Goal: Information Seeking & Learning: Learn about a topic

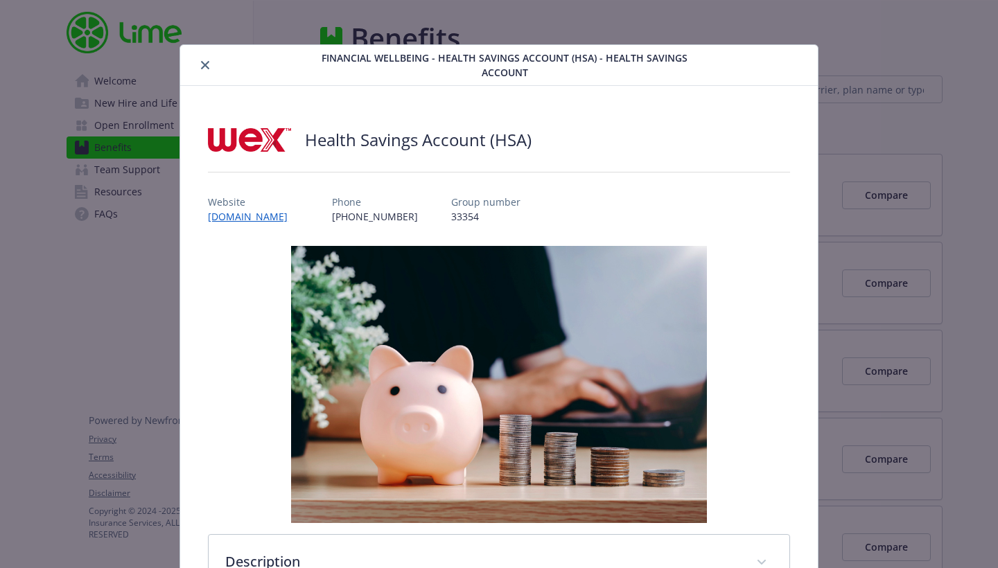
scroll to position [42, 0]
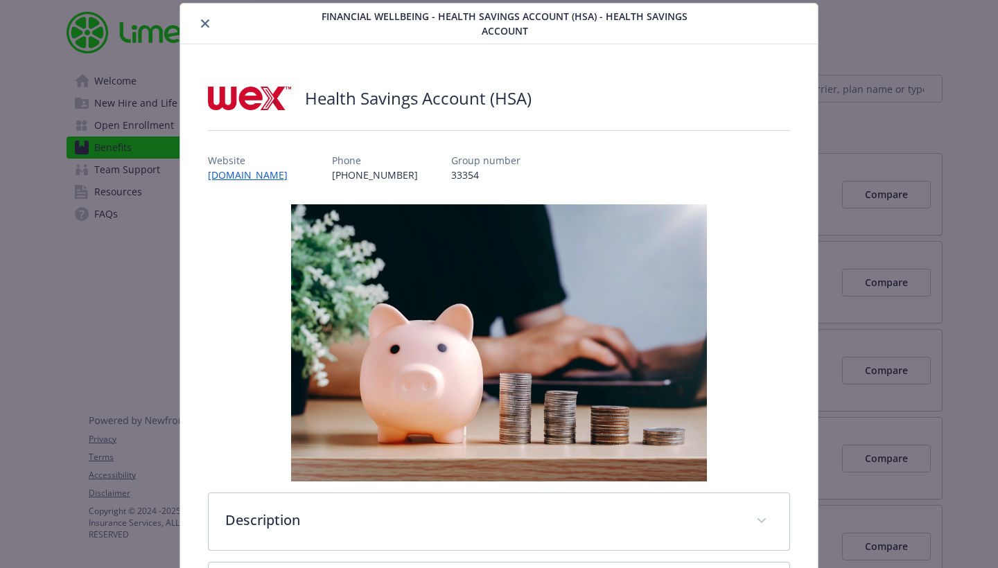
click at [204, 26] on icon "close" at bounding box center [205, 23] width 8 height 8
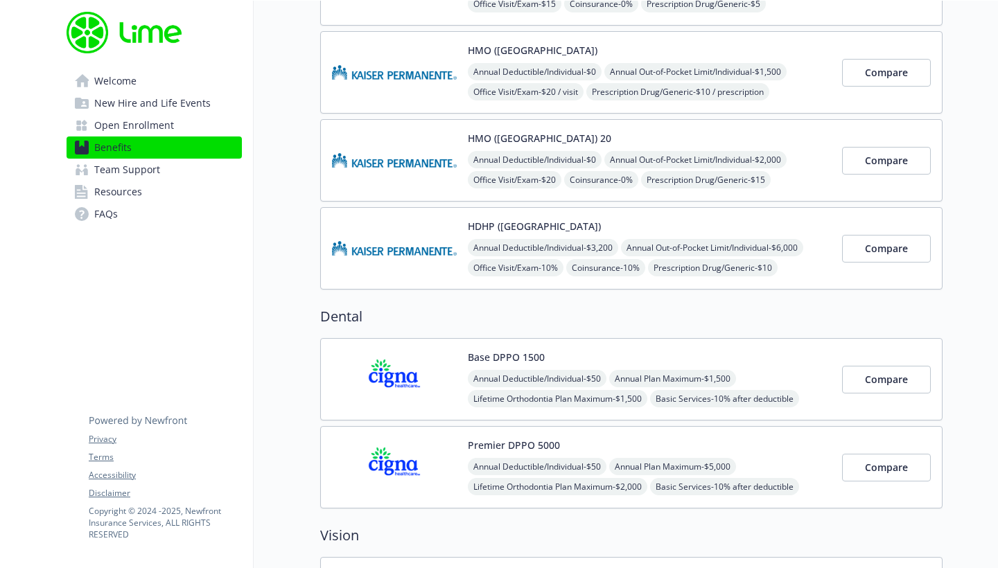
scroll to position [387, 0]
